Goal: Transaction & Acquisition: Book appointment/travel/reservation

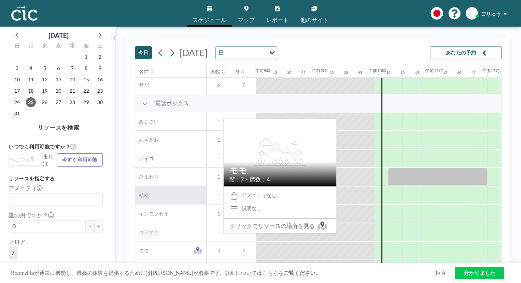
scroll to position [228, 449]
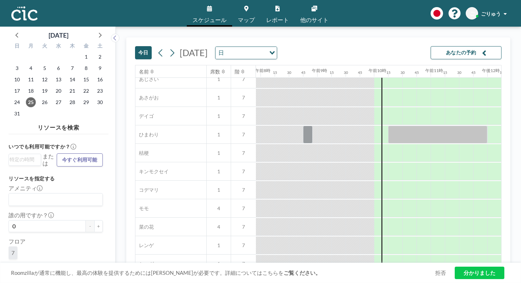
click at [138, 49] on font "今日" at bounding box center [143, 52] width 10 height 6
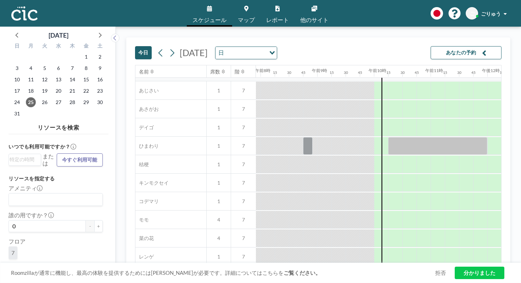
scroll to position [221, 449]
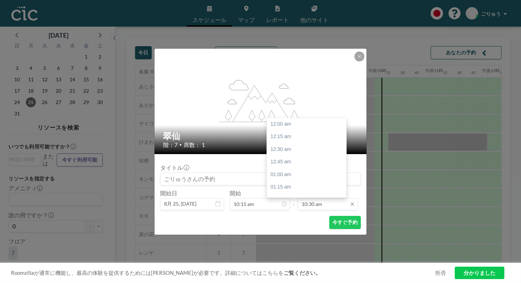
scroll to position [476, 0]
click at [304, 198] on input "10:30 am" at bounding box center [328, 204] width 60 height 12
click at [287, 249] on div "午後5時45分" at bounding box center [306, 255] width 79 height 13
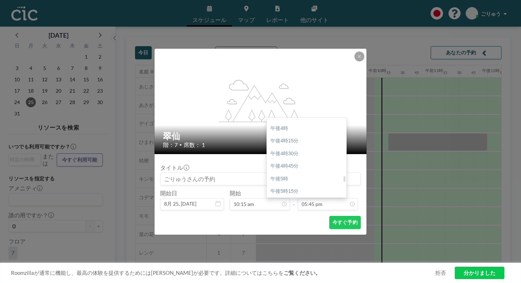
click at [281, 223] on div "午後6時" at bounding box center [306, 229] width 79 height 13
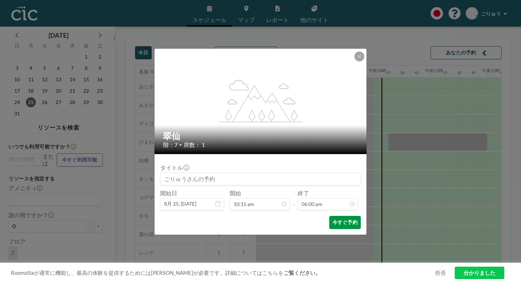
scroll to position [815, 0]
click at [333, 219] on font "今すぐ予約" at bounding box center [345, 222] width 25 height 6
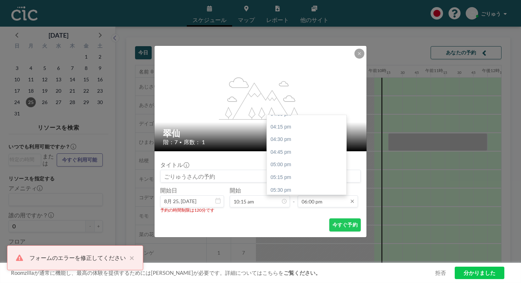
click at [315, 195] on input "06:00 pm" at bounding box center [328, 201] width 60 height 12
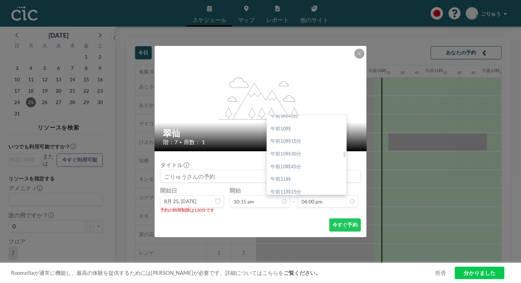
click at [286, 223] on div "午後12時" at bounding box center [306, 229] width 79 height 13
type input "12:00 pm"
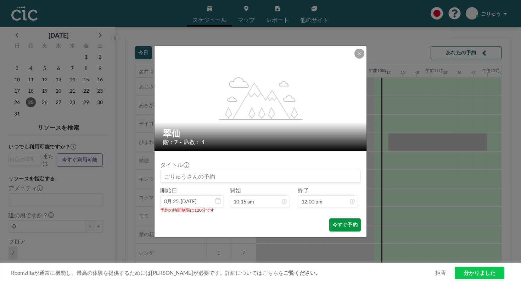
scroll to position [0, 0]
click at [333, 221] on font "今すぐ予約" at bounding box center [345, 224] width 25 height 6
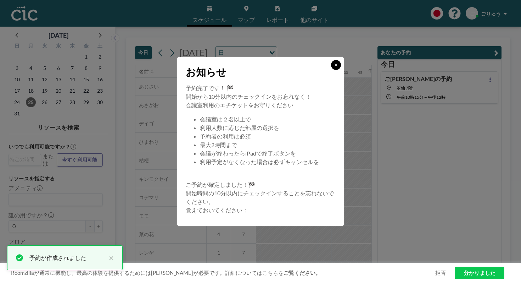
click at [331, 70] on button at bounding box center [336, 65] width 10 height 10
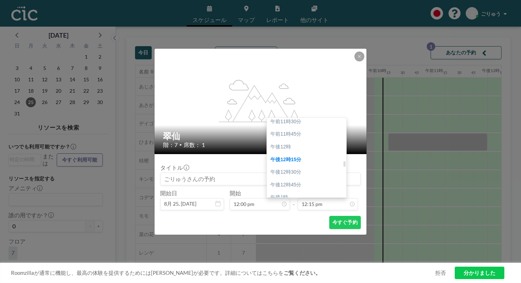
scroll to position [599, 0]
click at [286, 225] on div "午後2時" at bounding box center [306, 231] width 79 height 13
type input "02:00 pm"
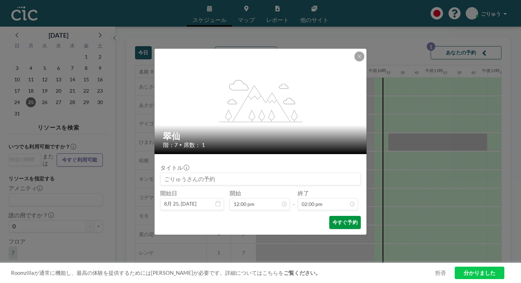
scroll to position [634, 0]
click at [333, 219] on font "今すぐ予約" at bounding box center [345, 222] width 25 height 6
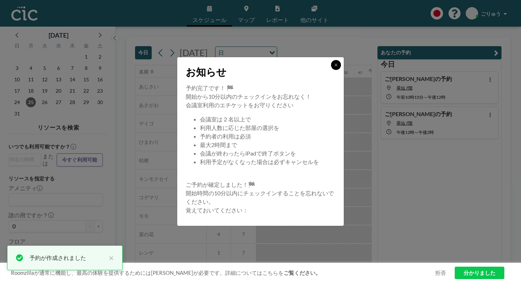
click at [331, 70] on button at bounding box center [336, 65] width 10 height 10
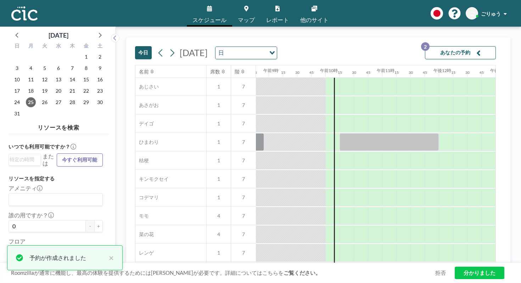
scroll to position [221, 507]
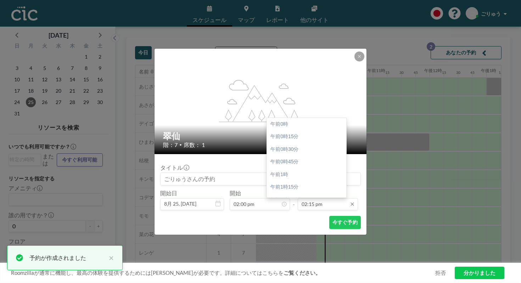
scroll to position [646, 0]
click at [309, 198] on input "02:15 pm" at bounding box center [328, 204] width 60 height 12
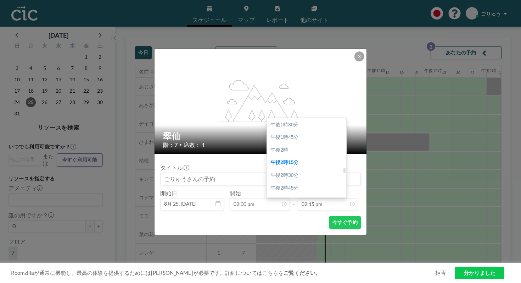
scroll to position [683, 0]
click at [288, 243] on div "午後4時" at bounding box center [306, 249] width 79 height 13
type input "04:00 pm"
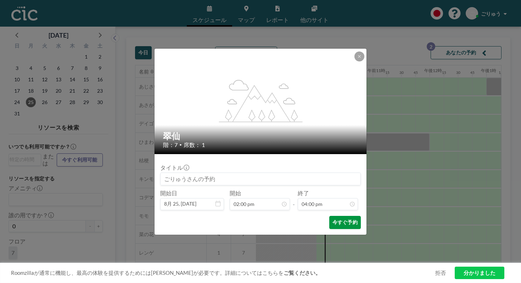
click at [333, 219] on font "今すぐ予約" at bounding box center [345, 222] width 25 height 7
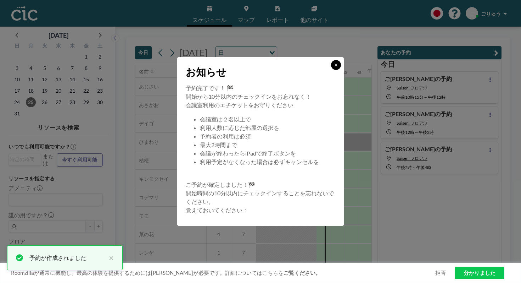
click at [334, 67] on icon at bounding box center [336, 65] width 4 height 4
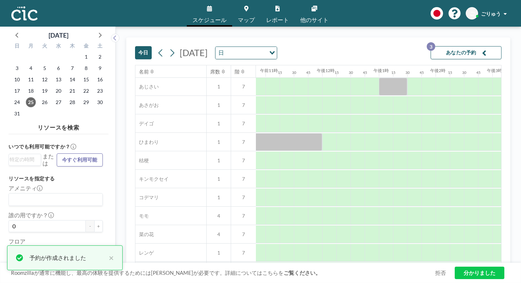
scroll to position [221, 630]
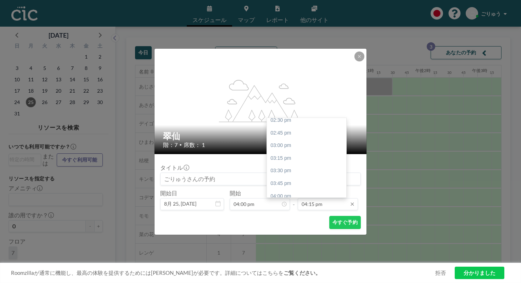
click at [311, 198] on input "04:15 pm" at bounding box center [328, 204] width 60 height 12
click at [286, 238] on div "午後6時" at bounding box center [306, 244] width 79 height 13
type input "06:00 pm"
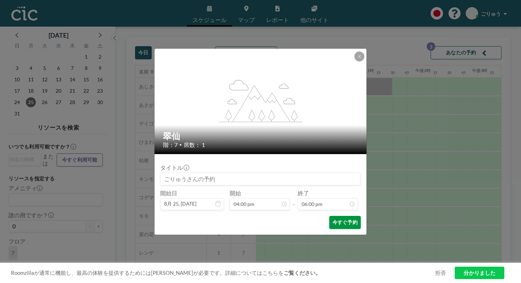
scroll to position [815, 0]
click at [329, 216] on button "今すぐ予約" at bounding box center [345, 222] width 32 height 13
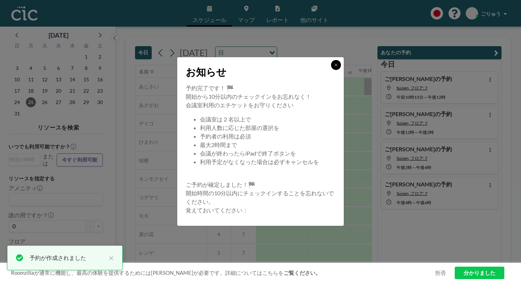
click at [331, 70] on button at bounding box center [336, 65] width 10 height 10
